Goal: Information Seeking & Learning: Check status

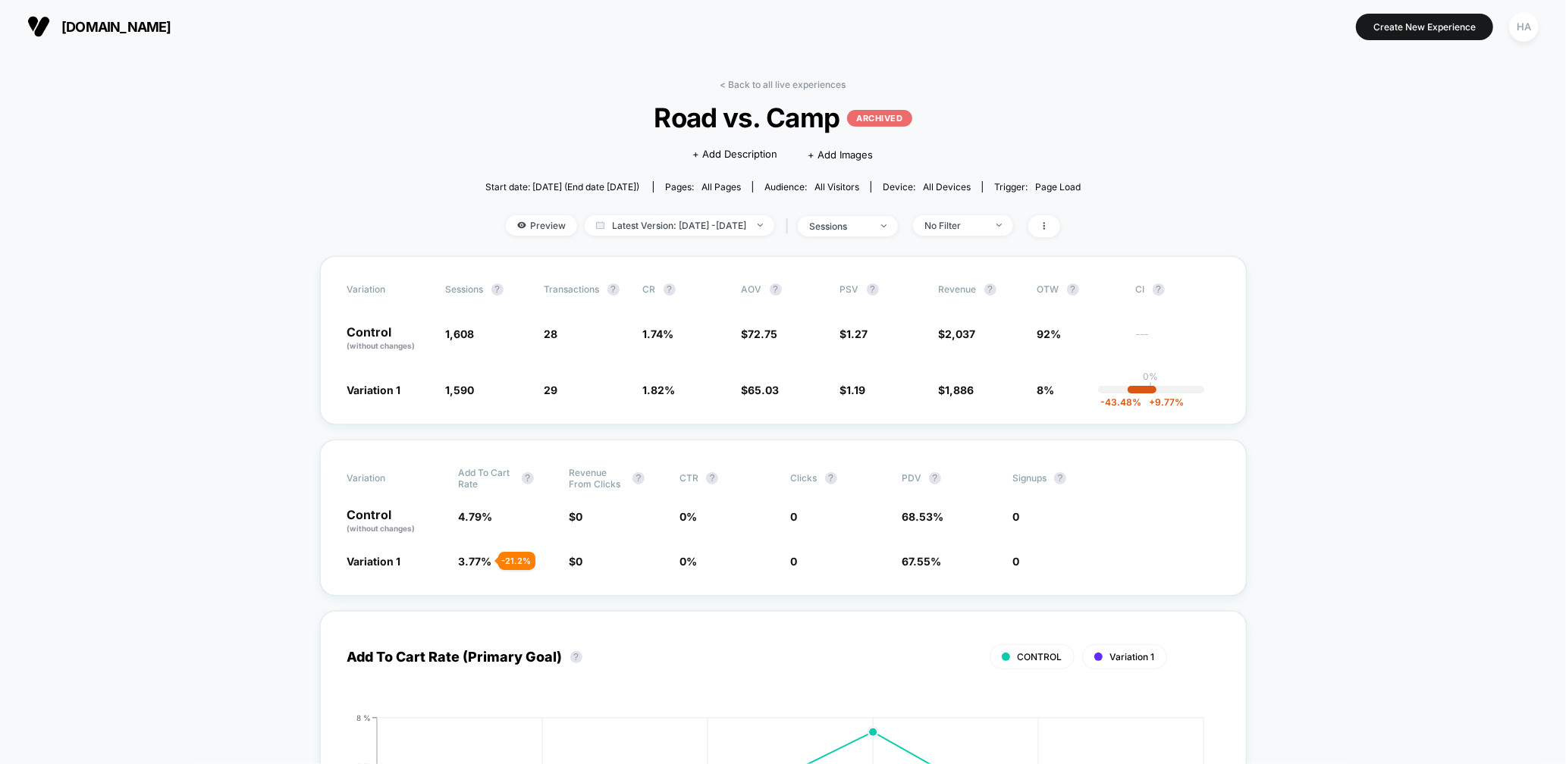
click at [746, 93] on div "< Back to all live experiences Road vs. Camp ARCHIVED Click to edit experience …" at bounding box center [782, 167] width 595 height 177
click at [755, 82] on link "< Back to all live experiences" at bounding box center [784, 84] width 126 height 11
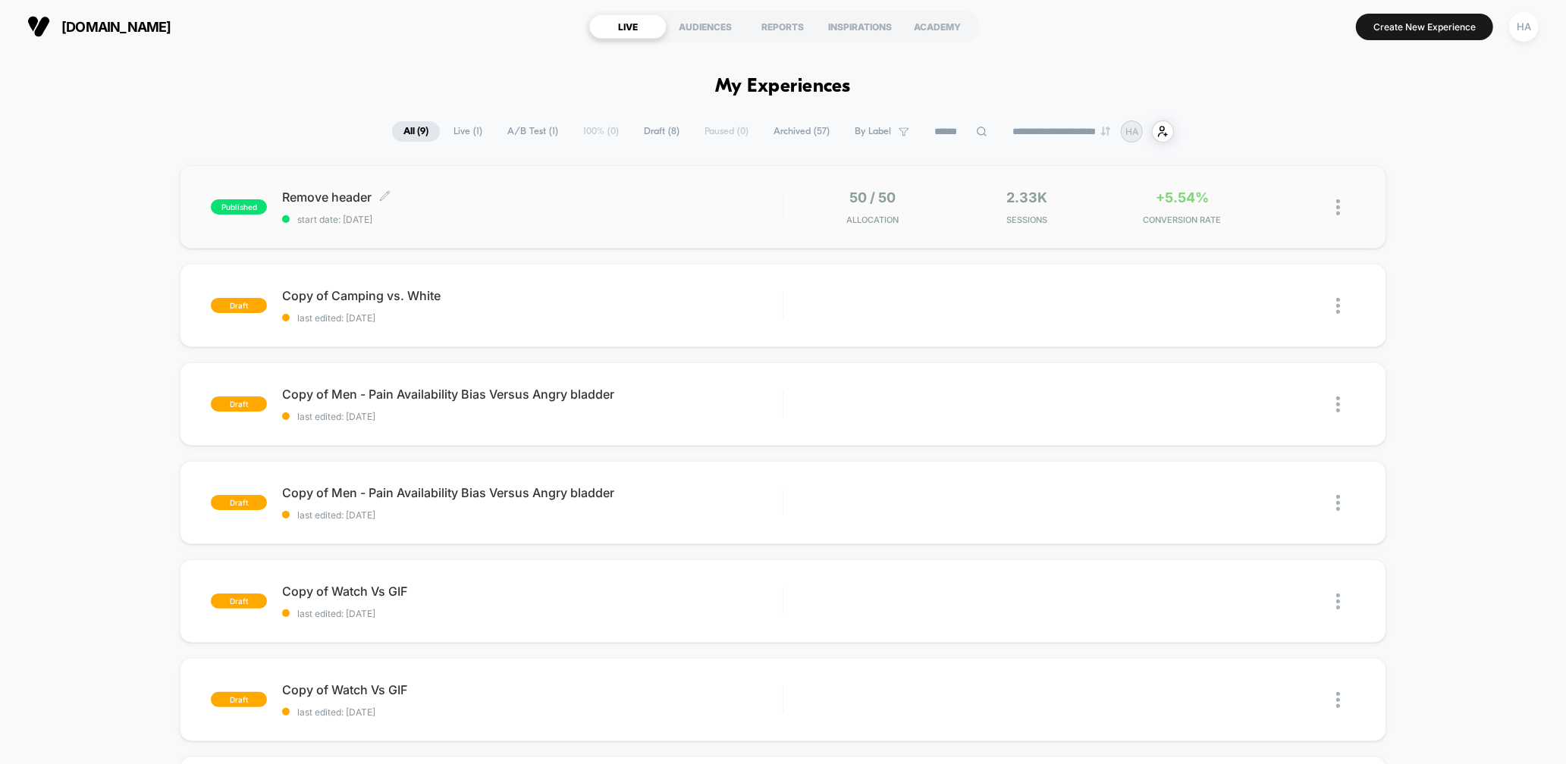
click at [592, 199] on span "Remove header Click to edit experience details" at bounding box center [532, 197] width 500 height 15
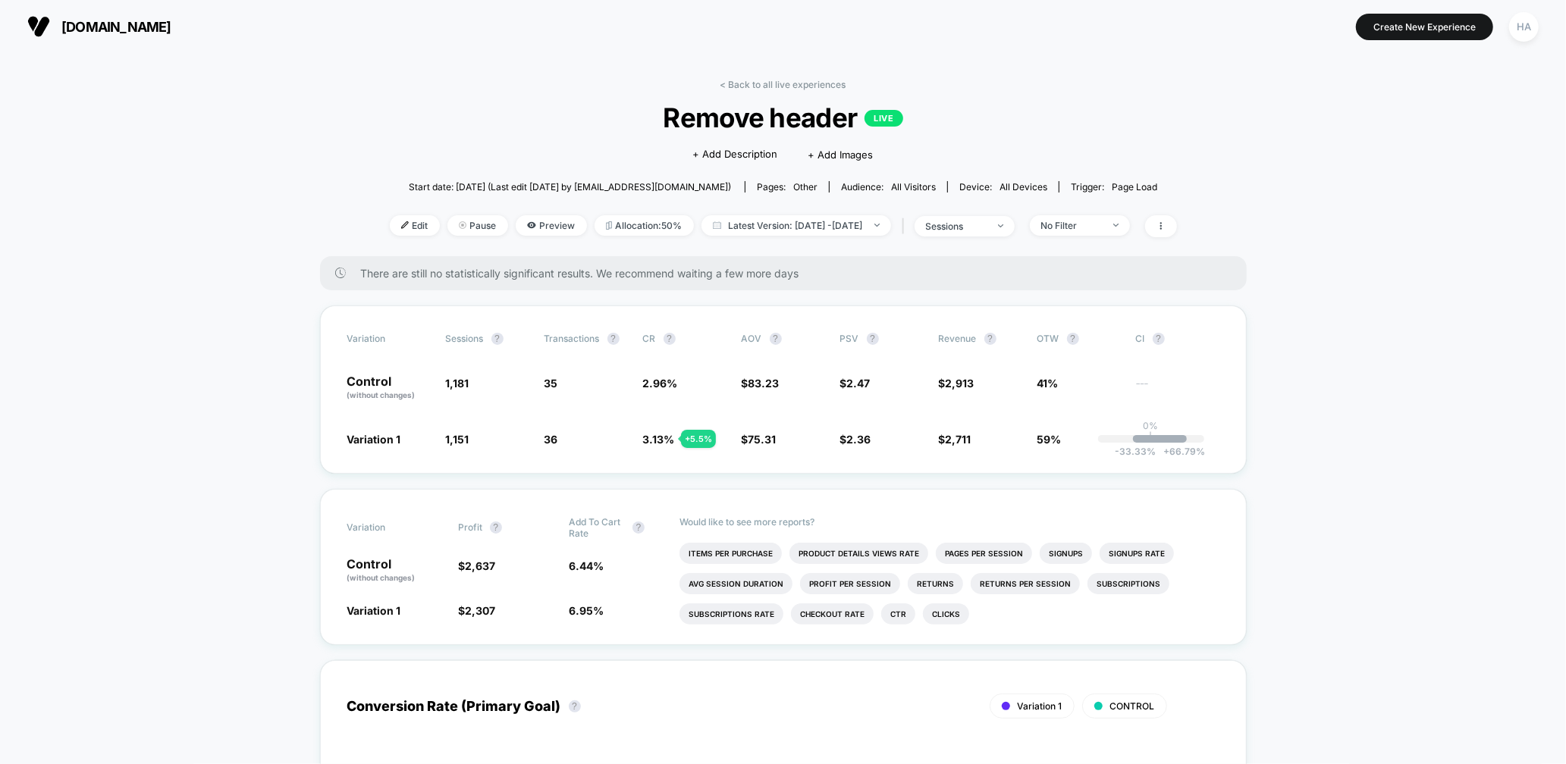
scroll to position [228, 0]
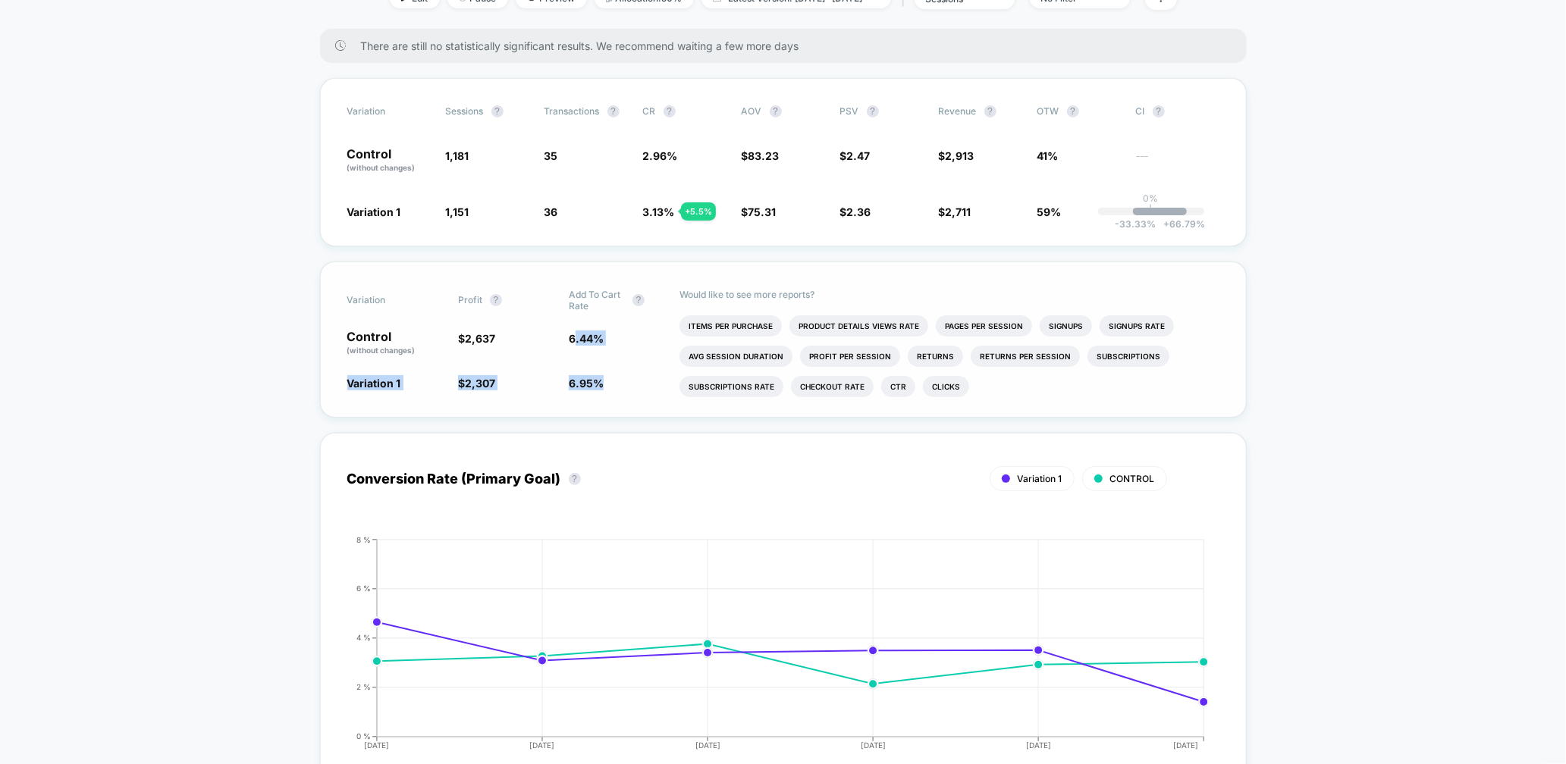
drag, startPoint x: 616, startPoint y: 378, endPoint x: 573, endPoint y: 333, distance: 62.8
click at [573, 333] on div "Variation Profit ? Add To Cart Rate ? Control (without changes) $ 2,637 6.44 % …" at bounding box center [783, 340] width 927 height 156
click at [569, 332] on span "6.44 %" at bounding box center [586, 338] width 35 height 13
drag, startPoint x: 569, startPoint y: 331, endPoint x: 612, endPoint y: 366, distance: 56.0
click at [612, 366] on div "Variation Profit ? Add To Cart Rate ? Control (without changes) $ 2,637 6.44 % …" at bounding box center [783, 340] width 927 height 156
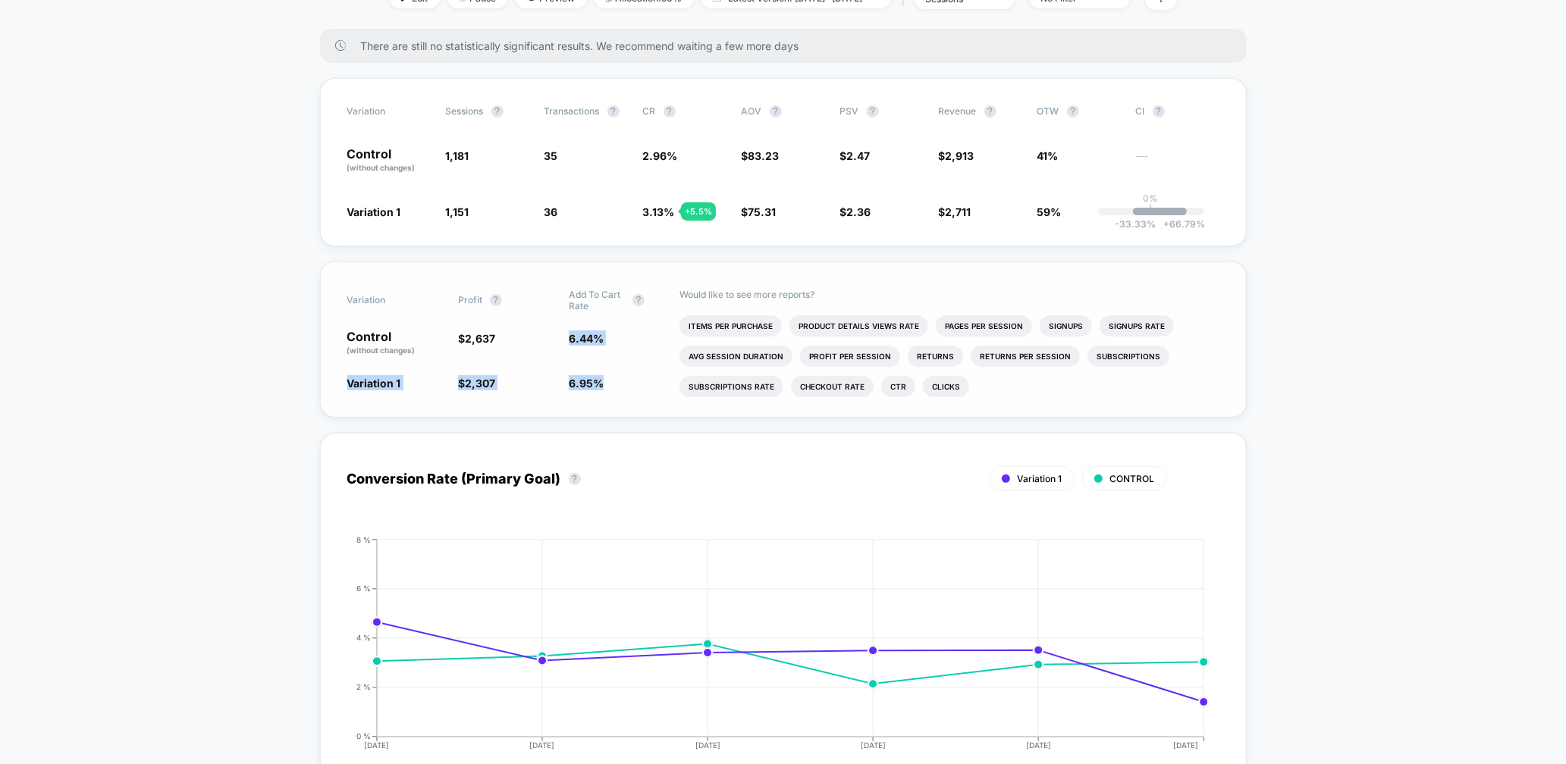
click at [612, 366] on div "Variation Profit ? Add To Cart Rate ? Control (without changes) $ 2,637 6.44 % …" at bounding box center [783, 340] width 927 height 156
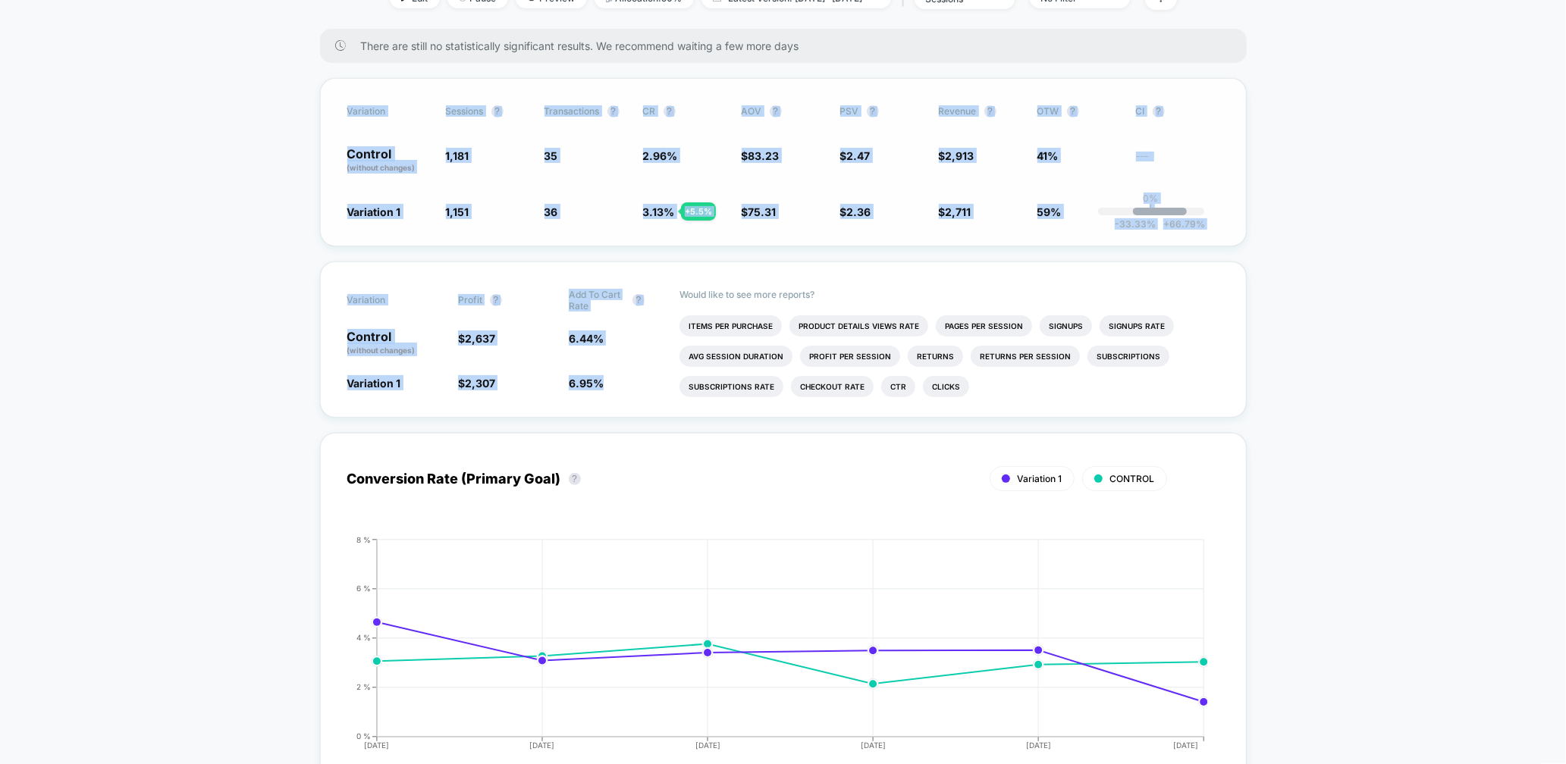
drag, startPoint x: 607, startPoint y: 378, endPoint x: 338, endPoint y: 126, distance: 368.6
